Goal: Task Accomplishment & Management: Manage account settings

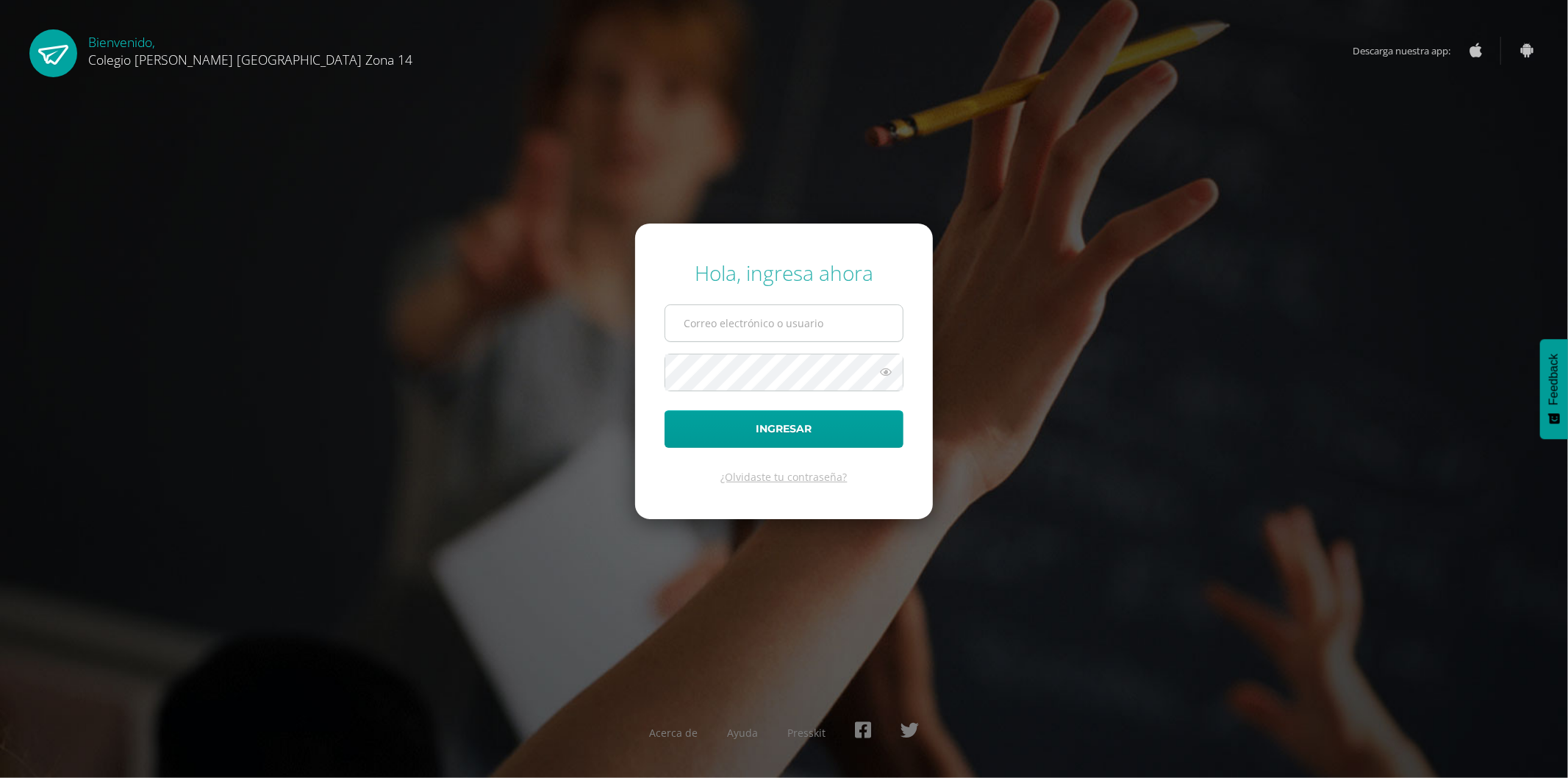
type input "asistentedireccion@colegioselshaddai.edu.gt"
click at [717, 323] on input "asistentedireccion@colegioselshaddai.edu.gt" at bounding box center [784, 323] width 238 height 36
click at [701, 439] on button "Ingresar" at bounding box center [784, 429] width 239 height 38
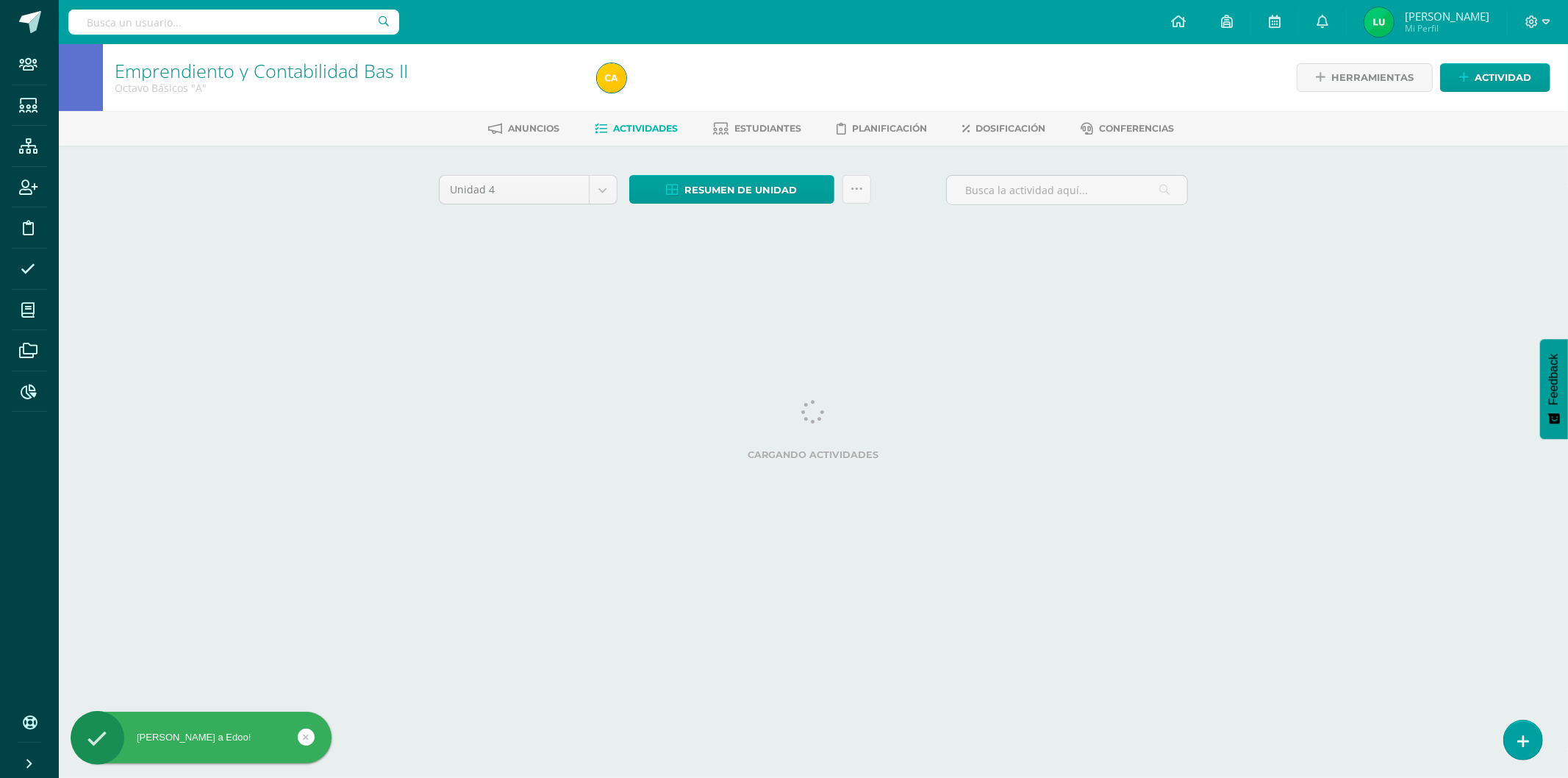
click at [159, 27] on input "text" at bounding box center [233, 22] width 331 height 25
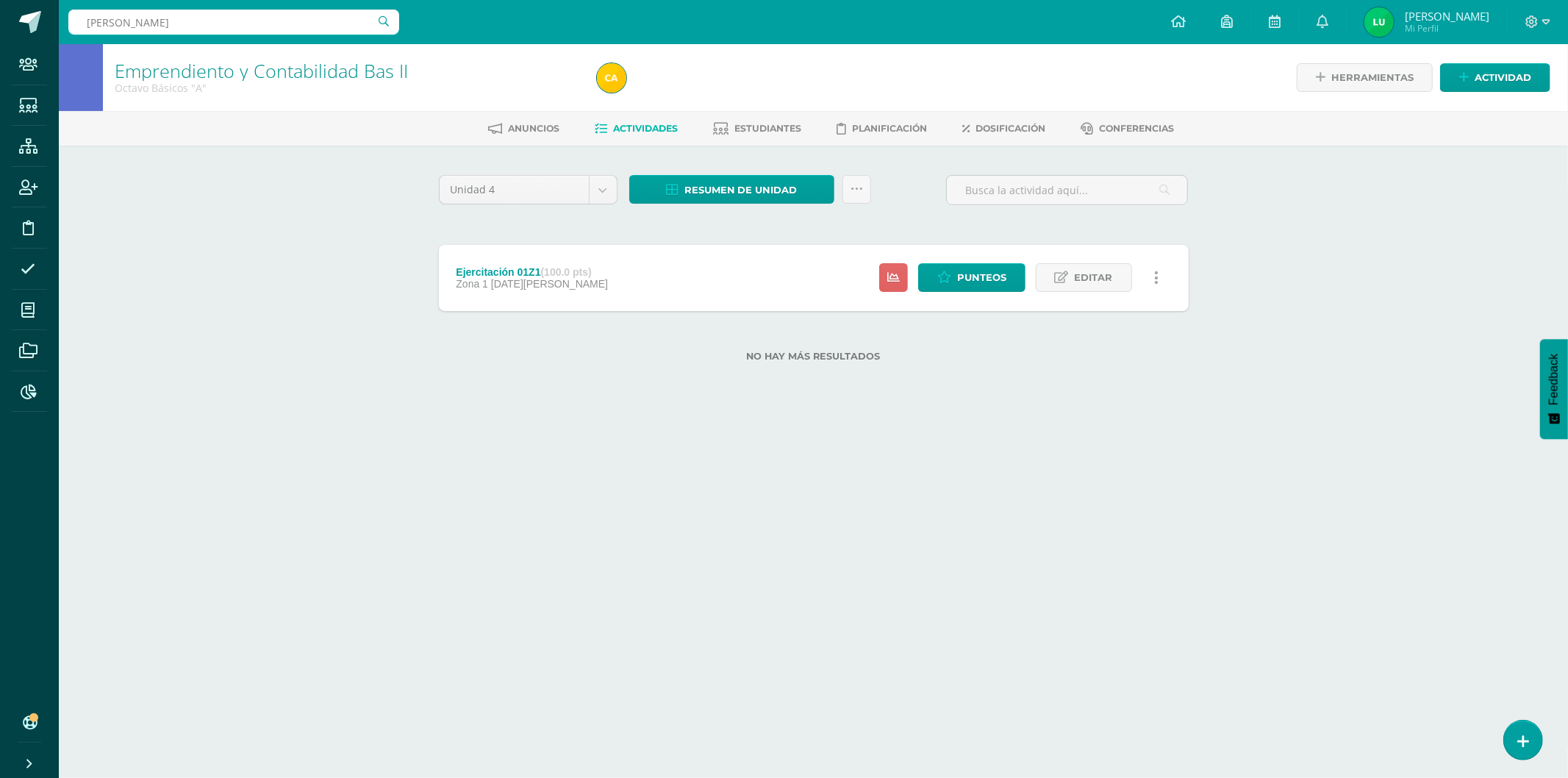
type input "valentina betnarouc"
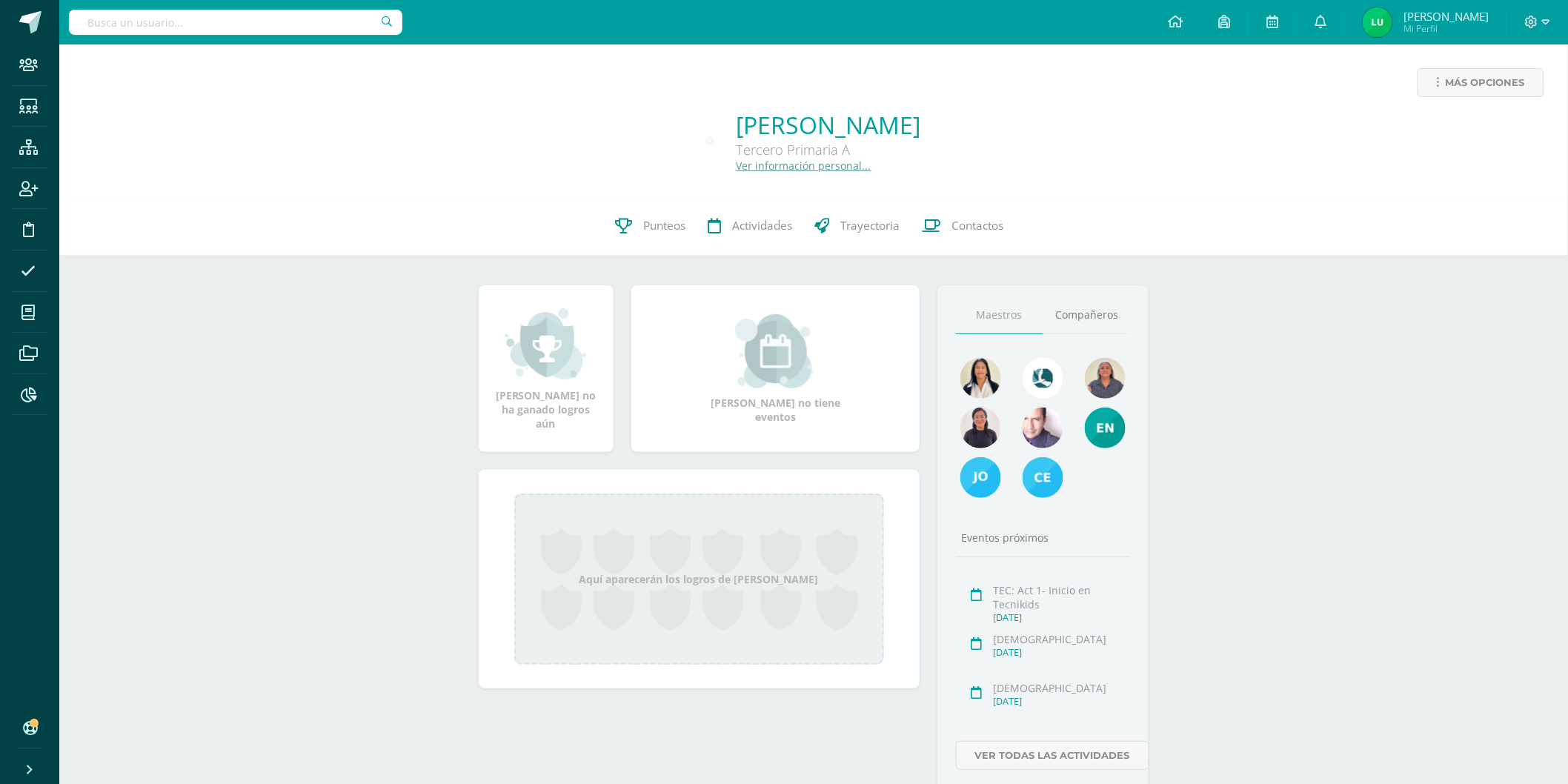
drag, startPoint x: 0, startPoint y: 0, endPoint x: 1136, endPoint y: 91, distance: 1139.6
click at [1136, 91] on div "Más opciones" at bounding box center [814, 88] width 1485 height 41
click at [1362, 248] on div "0 [PERSON_NAME] 2024Z140066 Punteos Actividades Trayectoria Contactos" at bounding box center [814, 226] width 1509 height 59
click at [1460, 73] on span "Más opciones" at bounding box center [1485, 82] width 79 height 28
click at [736, 171] on link "Ver información personal..." at bounding box center [803, 165] width 135 height 14
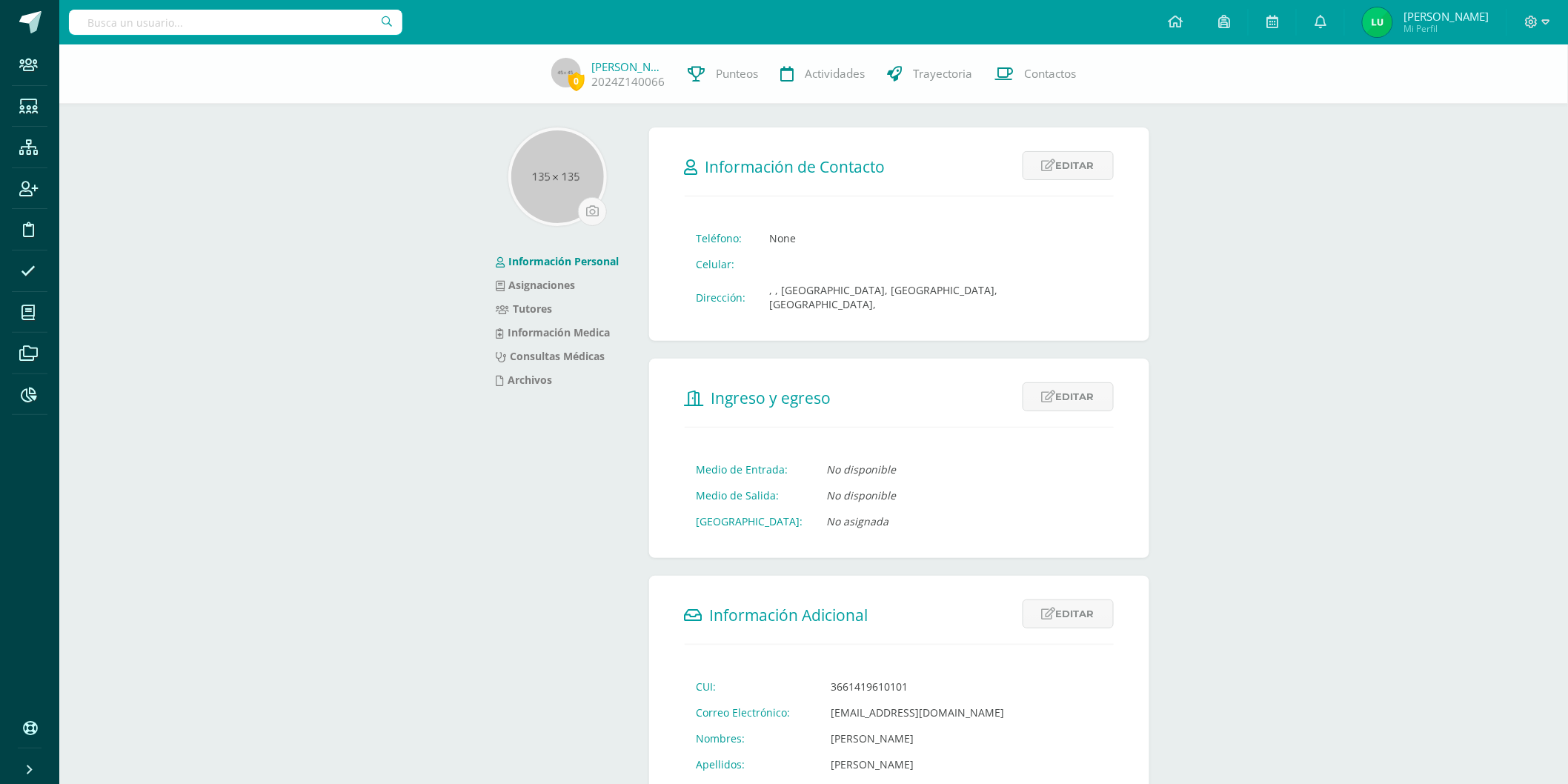
click at [1500, 82] on div "0 [PERSON_NAME] 2024Z140066 Punteos Actividades Trayectoria Contactos" at bounding box center [784, 74] width 1568 height 59
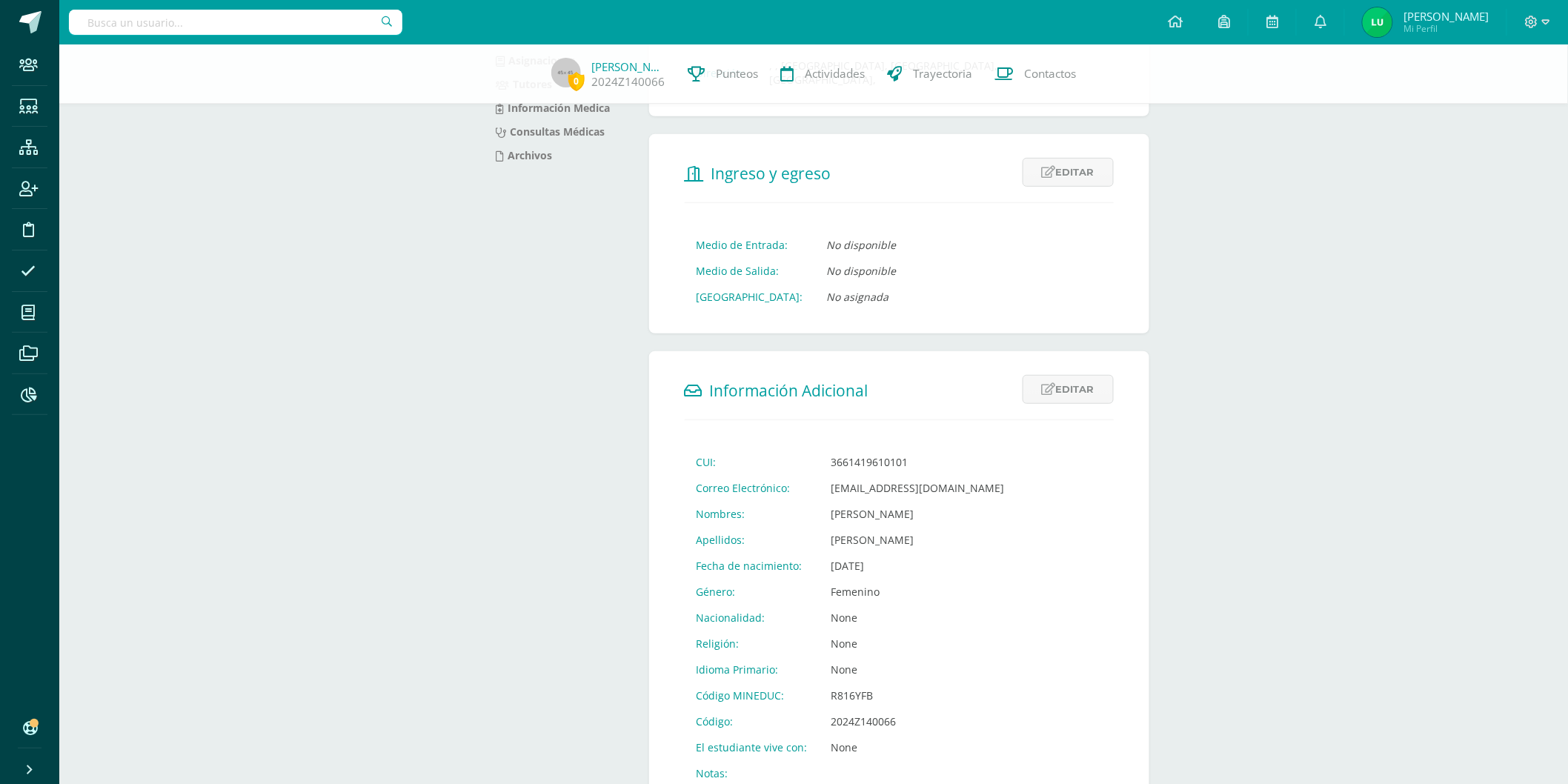
scroll to position [246, 0]
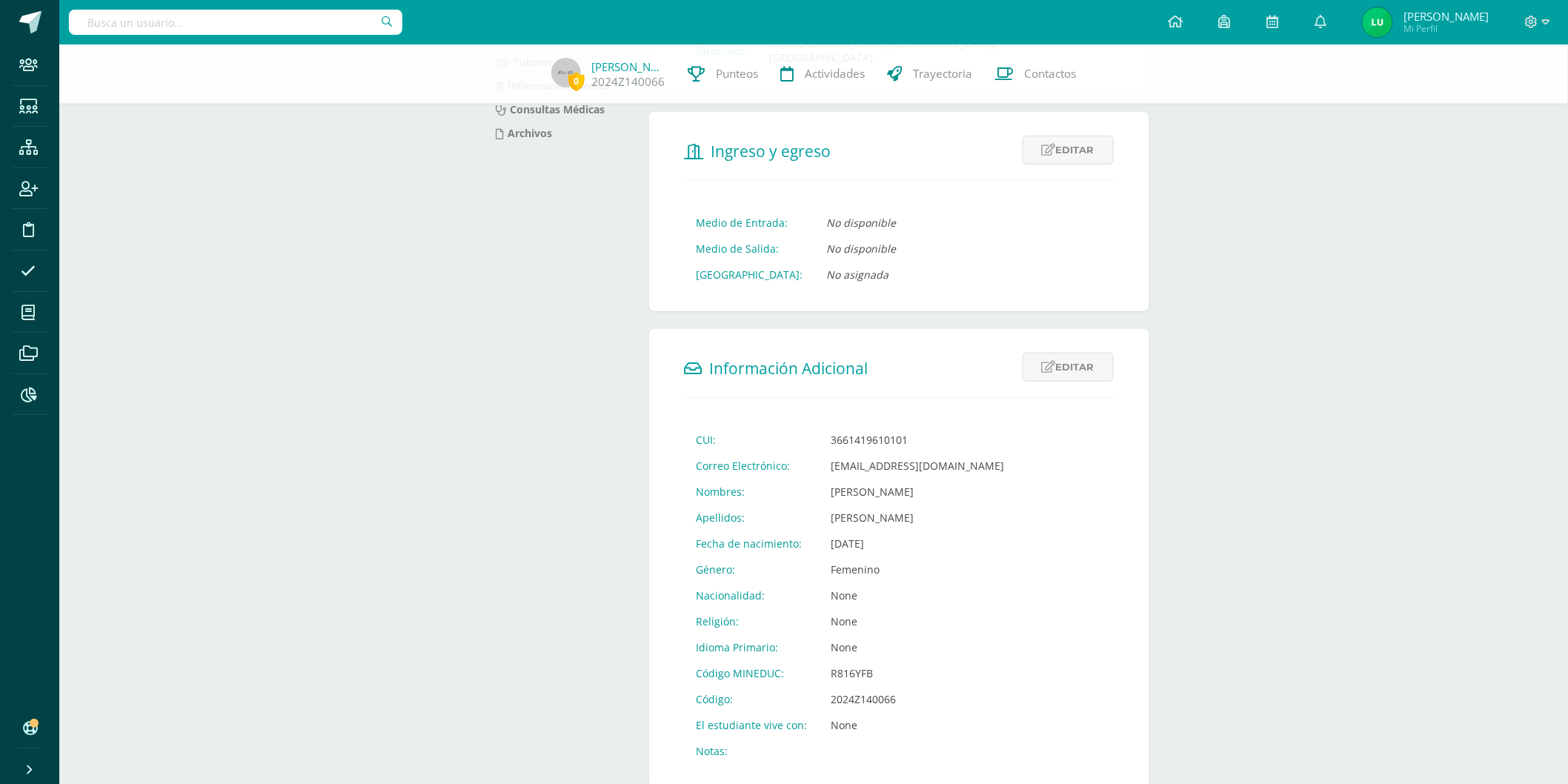
click at [913, 453] on td "clarabetancourt14@colegioselshaddai.edu.gt" at bounding box center [918, 465] width 197 height 26
copy td "clarabetancourt14@colegioselshaddai.edu.gt"
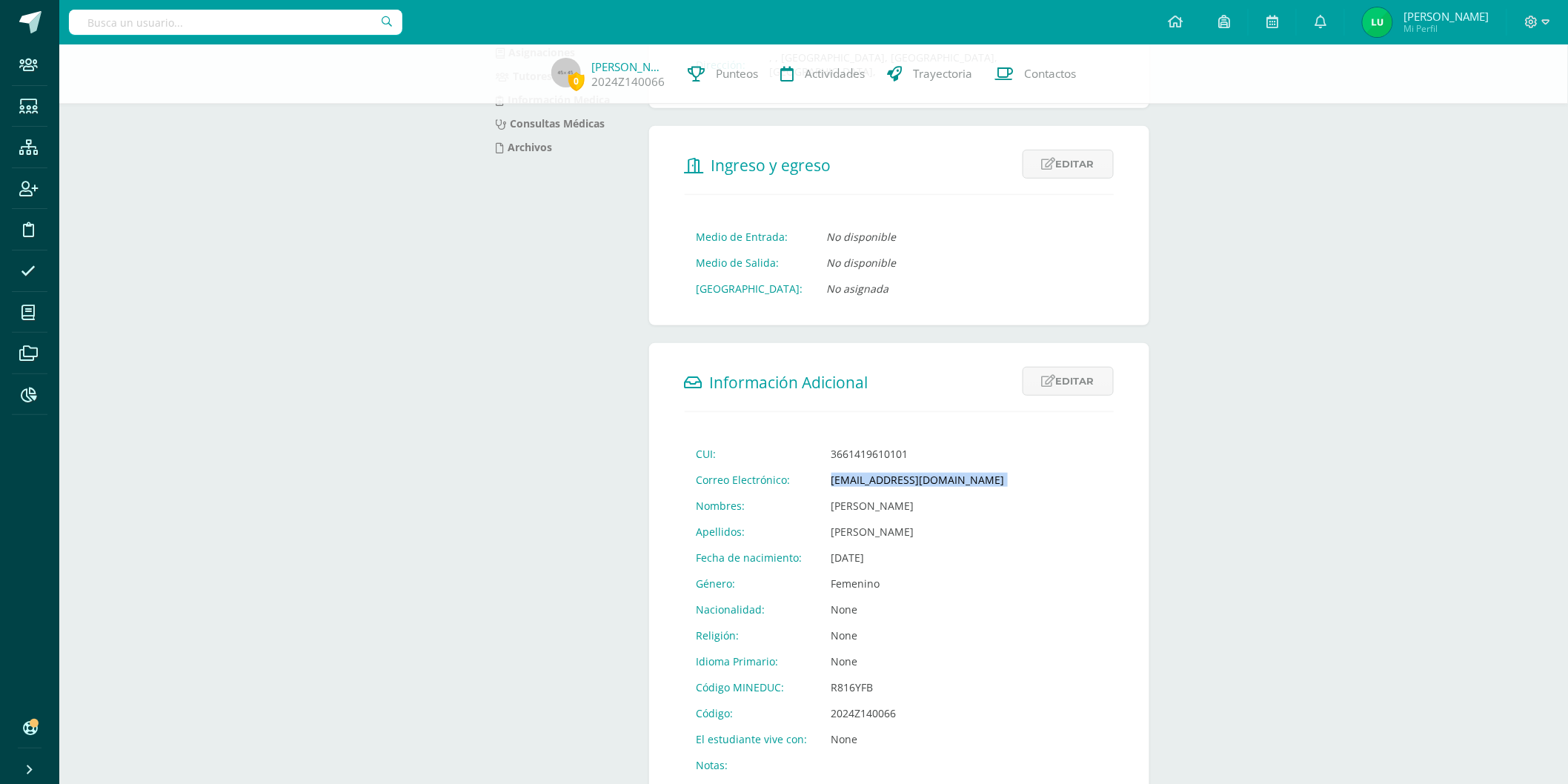
scroll to position [0, 0]
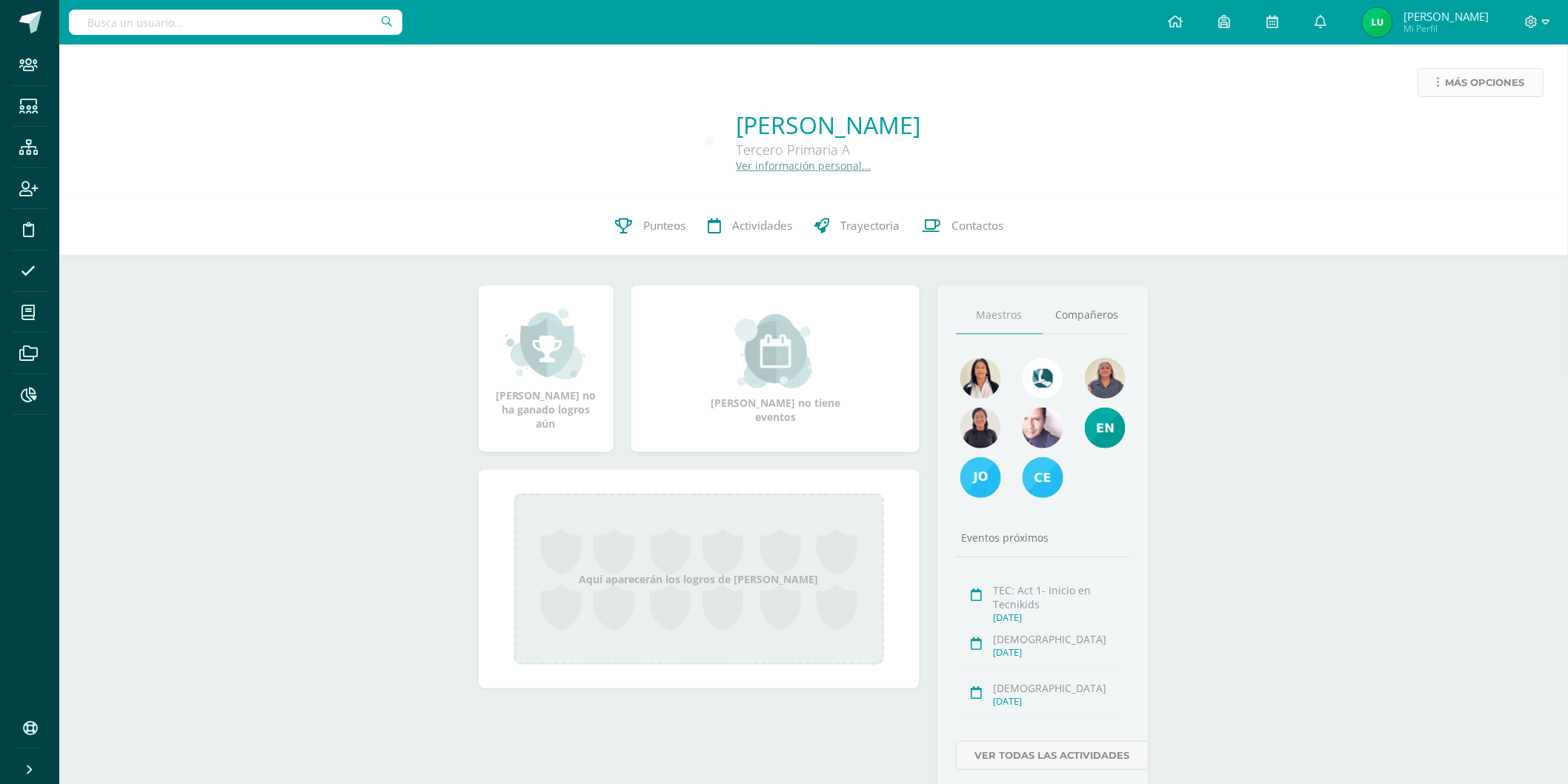
click at [1497, 79] on span "Más opciones" at bounding box center [1485, 82] width 79 height 28
click at [1424, 196] on link "Generar contraseña" at bounding box center [1453, 200] width 159 height 23
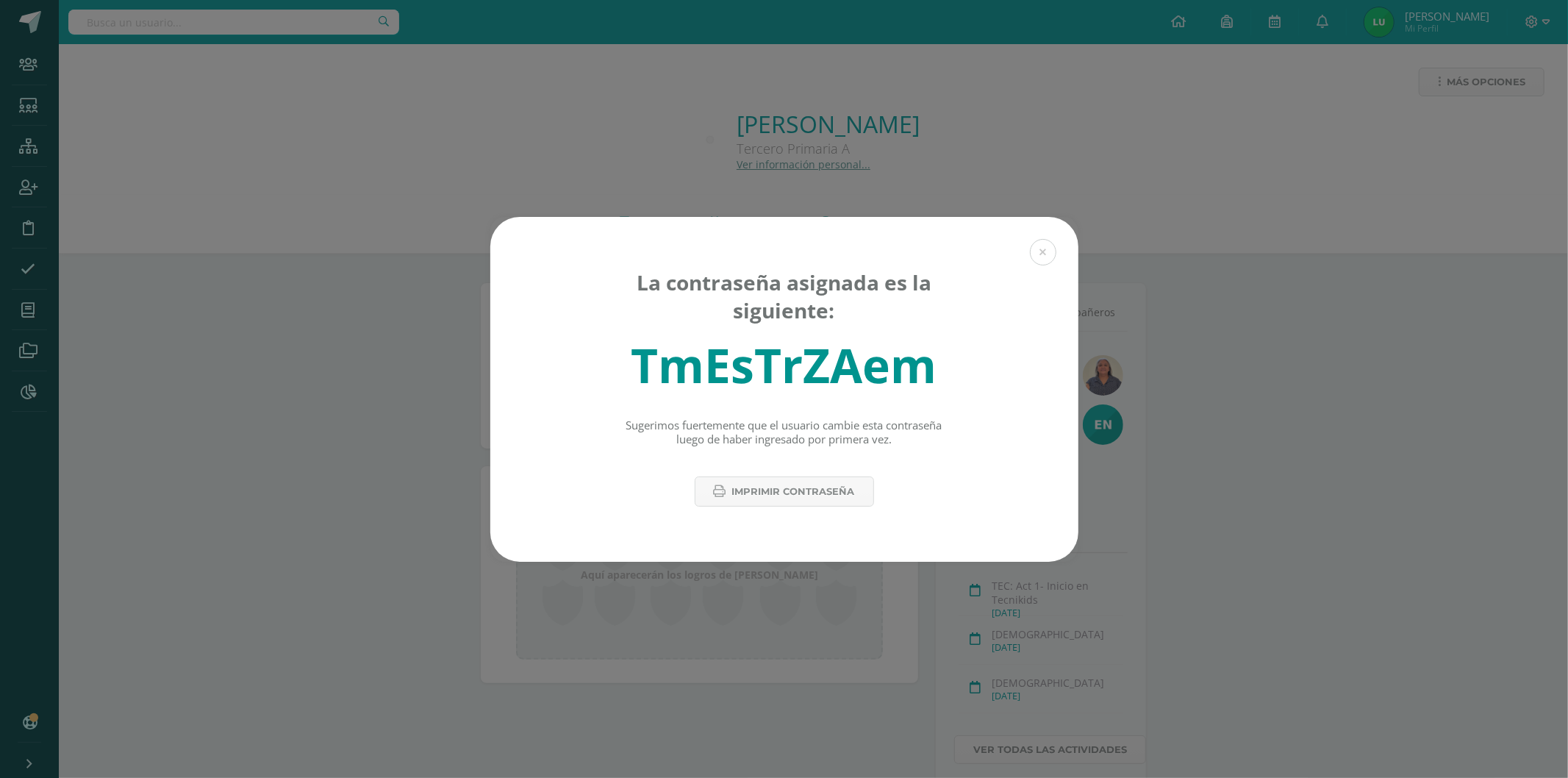
click at [1075, 335] on div "La contraseña asignada es la siguiente: TmEsTrZAem Sugerimos fuertemente que el…" at bounding box center [784, 347] width 588 height 260
click at [838, 379] on div "TmEsTrZAem" at bounding box center [784, 366] width 306 height 64
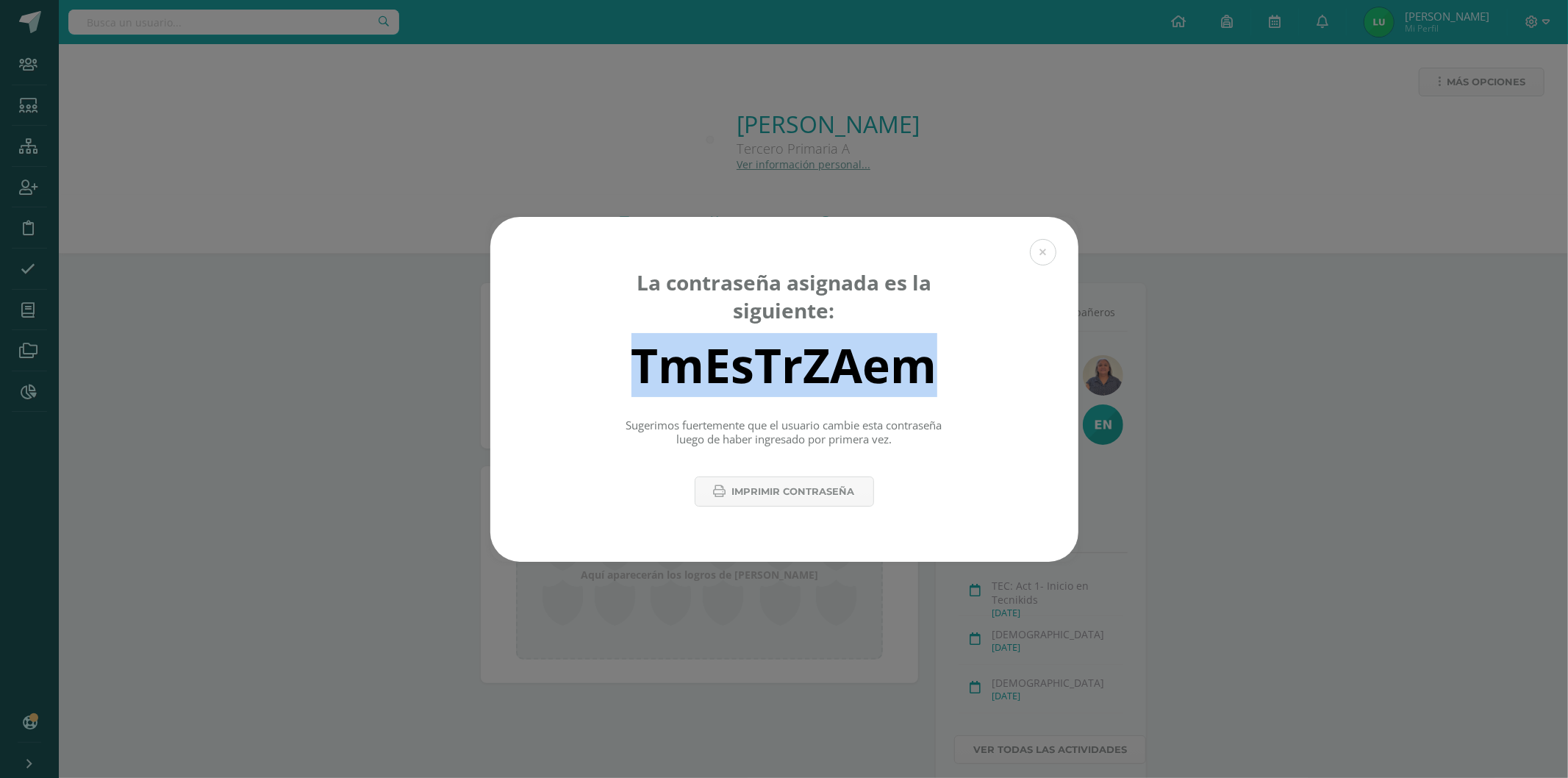
click at [838, 378] on div "TmEsTrZAem" at bounding box center [784, 366] width 306 height 64
copy div "TmEsTrZAem"
